Goal: Transaction & Acquisition: Download file/media

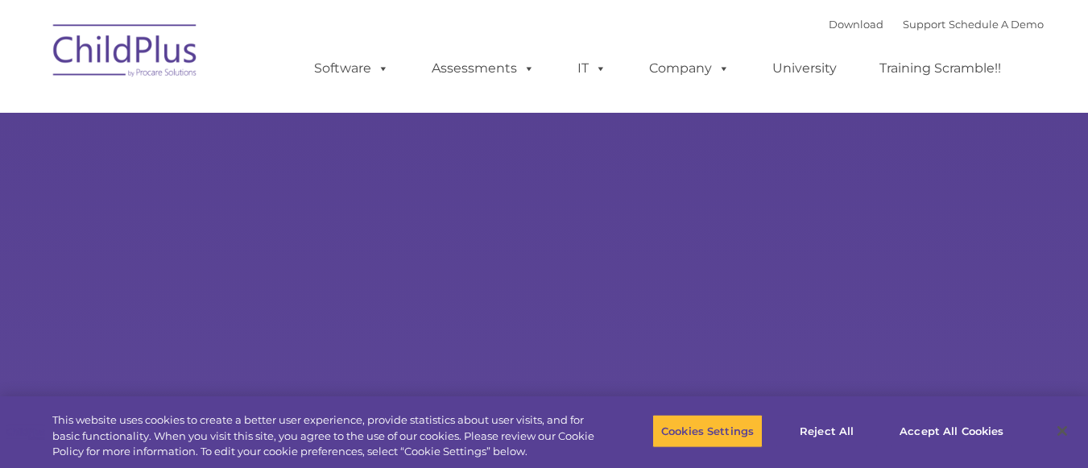
type input ""
select select "MEDIUM"
click at [923, 425] on button "Accept All Cookies" at bounding box center [952, 431] width 122 height 34
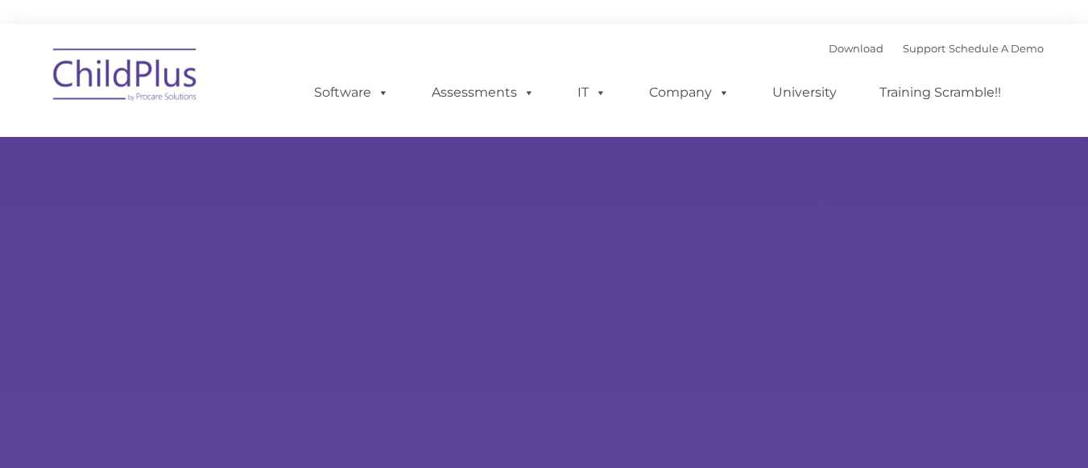
type input ""
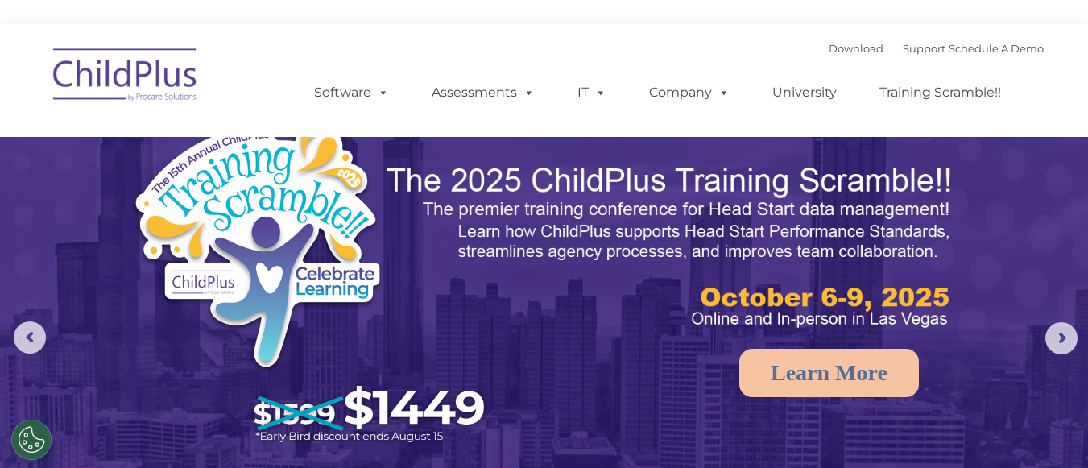
select select "MEDIUM"
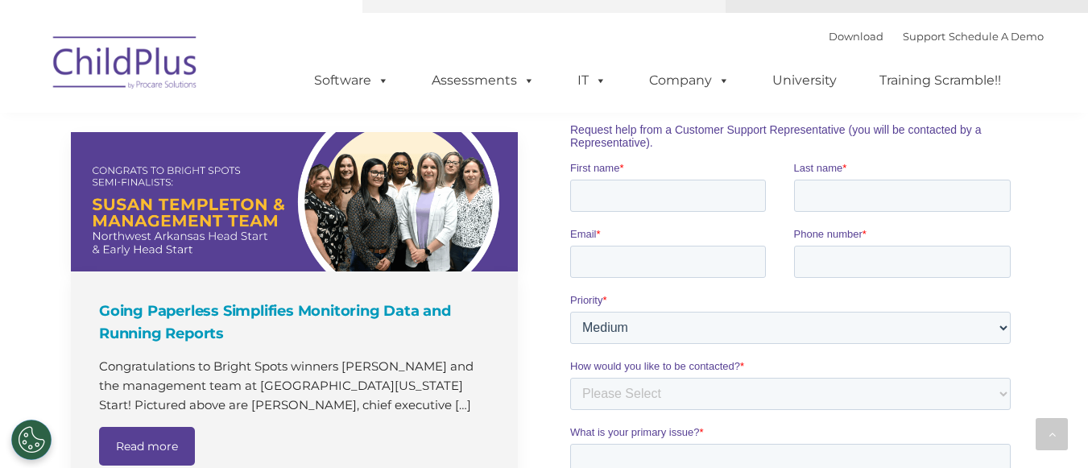
scroll to position [1167, 0]
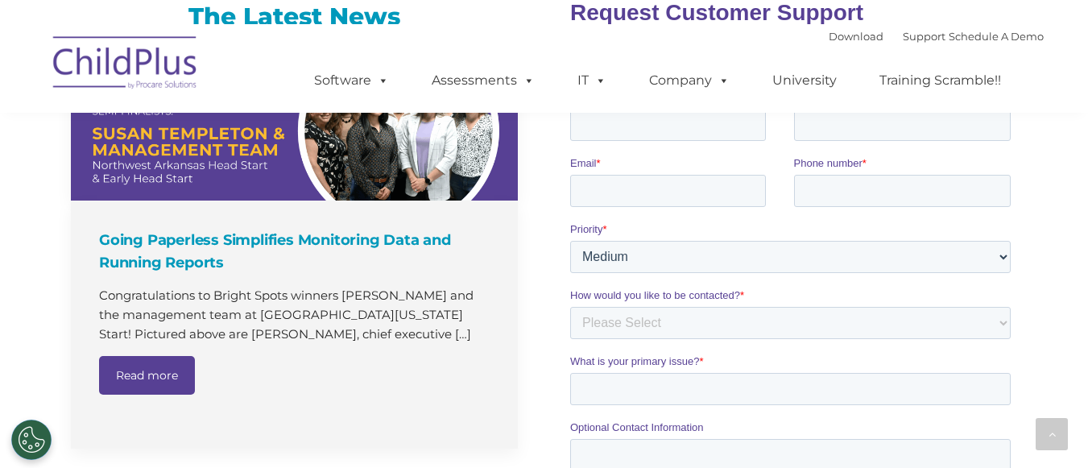
drag, startPoint x: 1095, startPoint y: 62, endPoint x: 1093, endPoint y: 275, distance: 212.7
click at [1088, 275] on html "Download Support | Schedule A Demo  MENU MENU Software ChildPlus: The original…" at bounding box center [544, 41] width 1088 height 2417
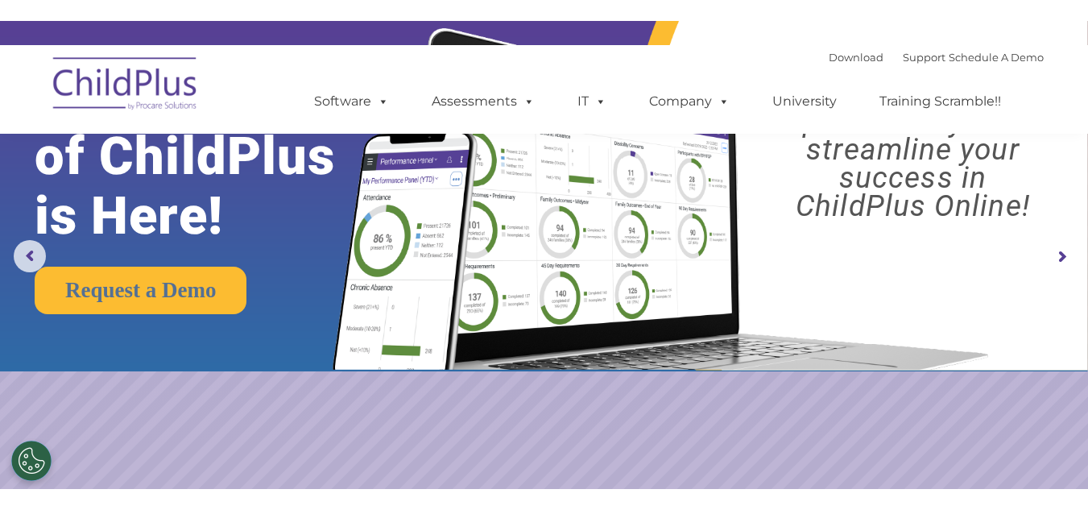
scroll to position [0, 0]
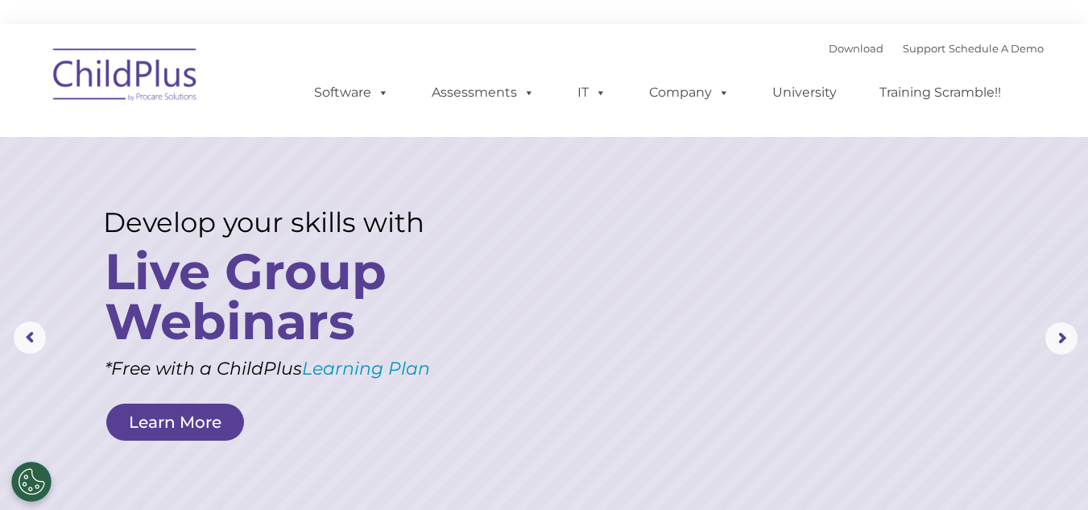
click at [668, 48] on div "Download Support | Schedule A Demo  MENU MENU Software ChildPlus: The original…" at bounding box center [663, 80] width 762 height 89
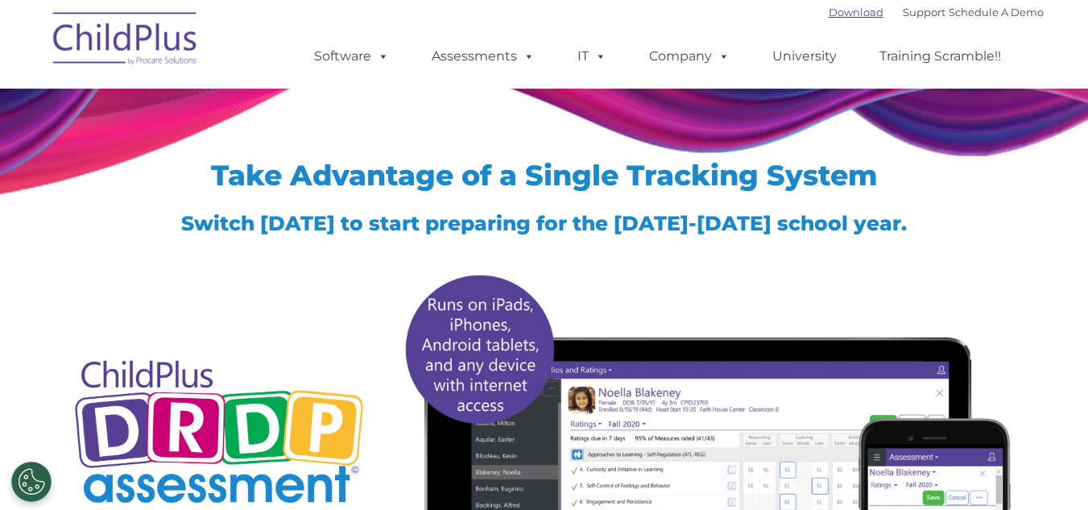
click at [835, 10] on link "Download" at bounding box center [856, 12] width 55 height 13
